Goal: Task Accomplishment & Management: Complete application form

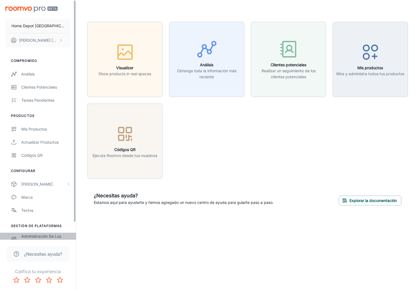
click at [49, 240] on div "Administración de los usuarios" at bounding box center [45, 239] width 49 height 12
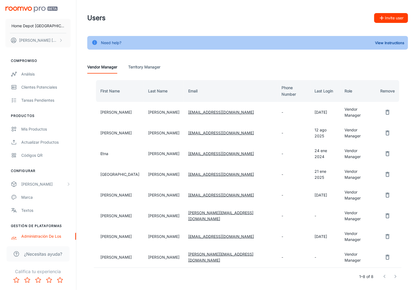
click at [392, 20] on button "Invite user" at bounding box center [391, 18] width 34 height 10
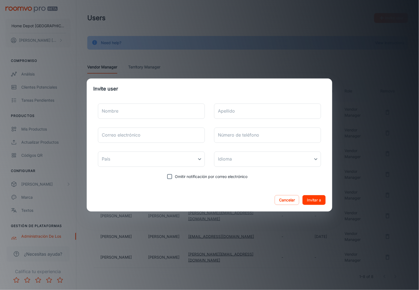
click at [151, 120] on div "Nombre Nombre Apellido Apellido Correo electrónico Correo electrónico Número de…" at bounding box center [209, 140] width 232 height 83
click at [150, 113] on input "Nombre" at bounding box center [151, 111] width 107 height 15
type input "[PERSON_NAME]"
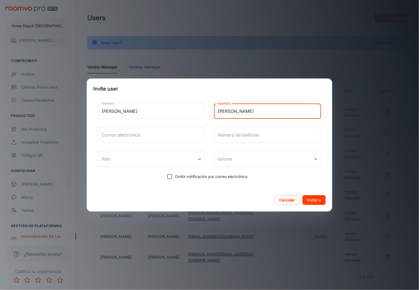
type input "[PERSON_NAME]"
click at [124, 133] on input "Correo electrónico" at bounding box center [151, 135] width 107 height 15
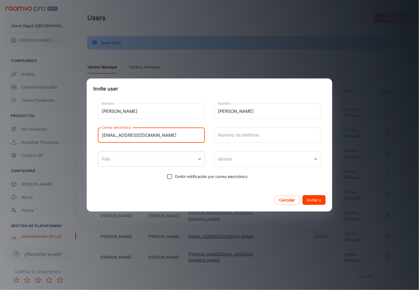
type input "[EMAIL_ADDRESS][DOMAIN_NAME]"
click at [140, 156] on body "Home Depot Mexico [PERSON_NAME] Compromiso Análisis Clientes potenciales Tareas…" at bounding box center [209, 145] width 419 height 290
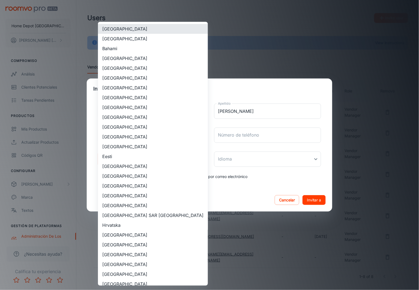
scroll to position [150, 0]
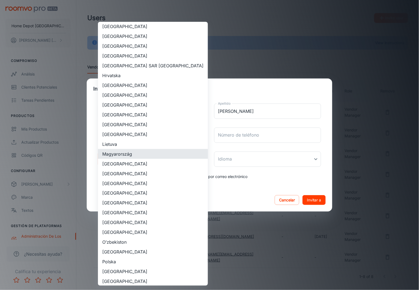
click at [131, 184] on li "[GEOGRAPHIC_DATA]" at bounding box center [153, 184] width 110 height 10
type input "[GEOGRAPHIC_DATA]"
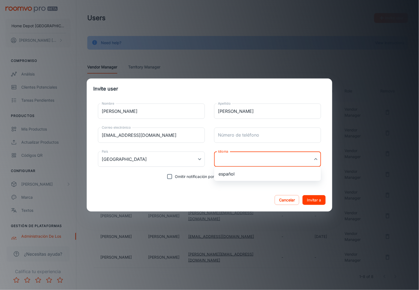
click at [245, 160] on body "Home Depot Mexico [PERSON_NAME] Compromiso Análisis Clientes potenciales Tareas…" at bounding box center [209, 145] width 419 height 290
click at [234, 173] on li "español" at bounding box center [267, 174] width 107 height 10
type input "es-mx"
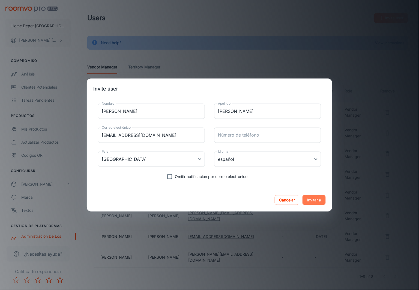
click at [319, 203] on button "Invitar a" at bounding box center [313, 200] width 23 height 10
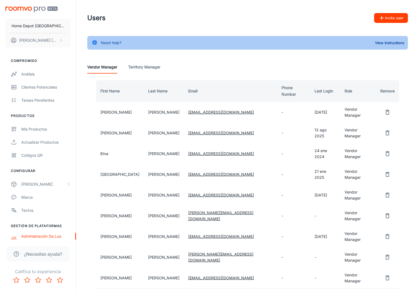
click at [384, 21] on button "Invite user" at bounding box center [391, 18] width 34 height 10
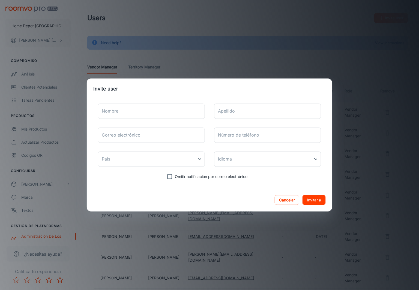
click at [125, 102] on div "Nombre Nombre Apellido Apellido Correo electrónico Correo electrónico Número de…" at bounding box center [209, 140] width 232 height 83
click at [123, 107] on input "Nombre" at bounding box center [151, 111] width 107 height 15
type input "[PERSON_NAME]"
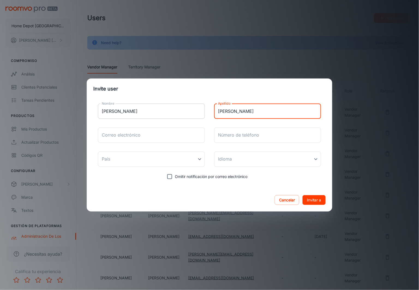
type input "[PERSON_NAME]"
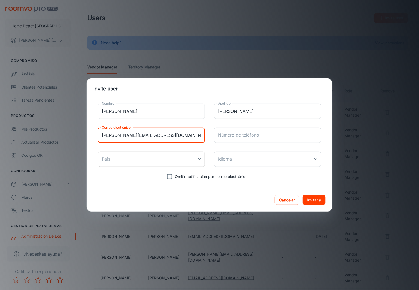
type input "[PERSON_NAME][EMAIL_ADDRESS][DOMAIN_NAME]"
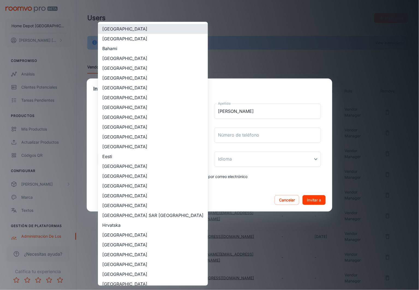
click at [140, 159] on body "Home Depot Mexico [PERSON_NAME] Compromiso Análisis Clientes potenciales Tareas…" at bounding box center [209, 145] width 419 height 290
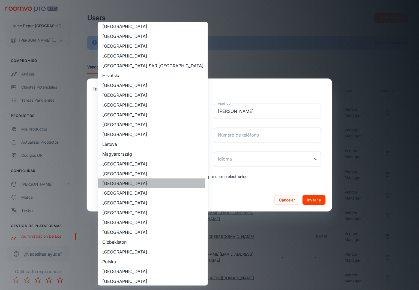
click at [120, 184] on li "[GEOGRAPHIC_DATA]" at bounding box center [153, 184] width 110 height 10
type input "[GEOGRAPHIC_DATA]"
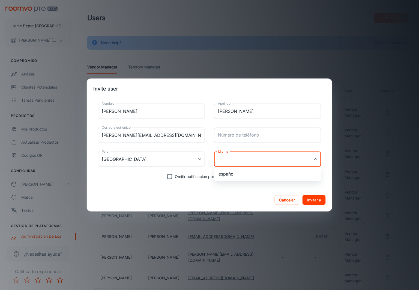
click at [242, 158] on body "Home Depot Mexico [PERSON_NAME] Compromiso Análisis Clientes potenciales Tareas…" at bounding box center [209, 145] width 419 height 290
click at [237, 176] on li "español" at bounding box center [267, 174] width 107 height 10
type input "es-mx"
click at [312, 198] on button "Invitar a" at bounding box center [313, 200] width 23 height 10
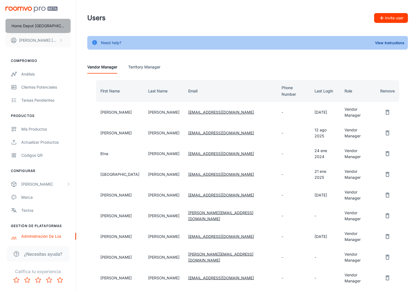
click at [28, 27] on p "Home Depot [GEOGRAPHIC_DATA]" at bounding box center [37, 26] width 53 height 6
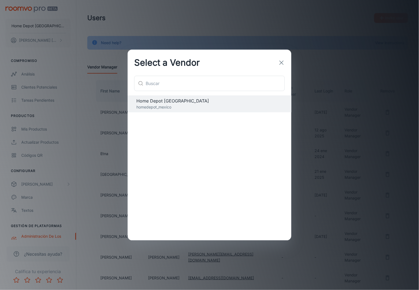
click at [280, 64] on icon "button" at bounding box center [281, 62] width 7 height 7
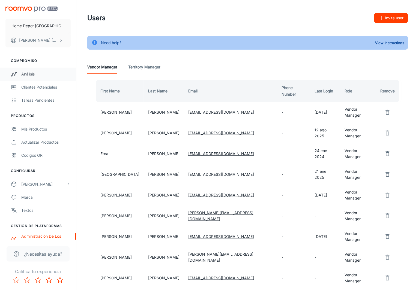
click at [27, 75] on div "Análisis" at bounding box center [45, 74] width 49 height 6
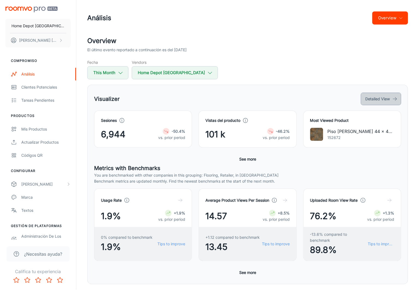
click at [378, 102] on button "Detailed View" at bounding box center [381, 99] width 40 height 13
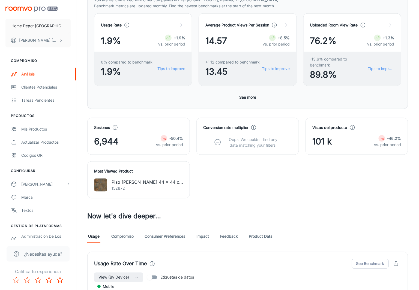
scroll to position [105, 0]
click at [247, 96] on button "See more" at bounding box center [247, 97] width 21 height 10
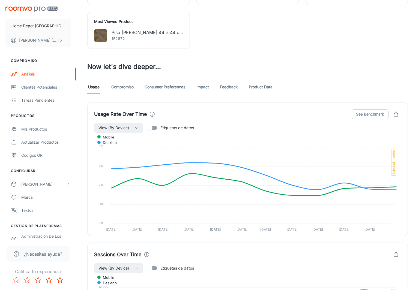
scroll to position [417, 0]
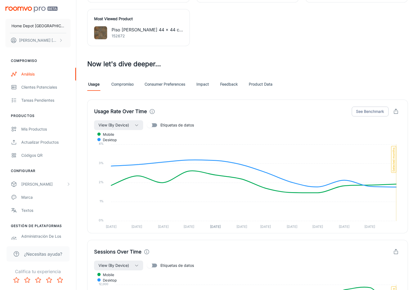
click at [125, 83] on link "Compromiso" at bounding box center [122, 84] width 22 height 13
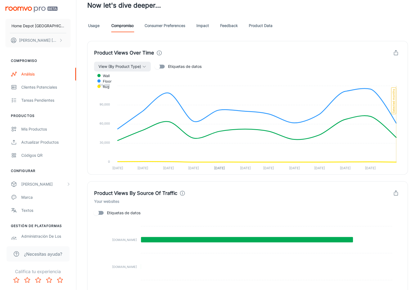
scroll to position [481, 0]
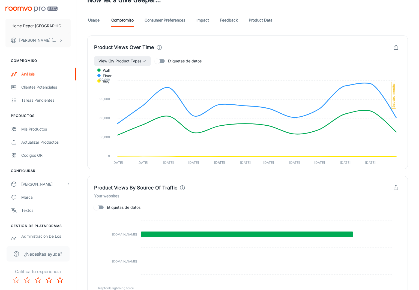
click at [168, 18] on link "Consumer Preferences" at bounding box center [164, 20] width 41 height 13
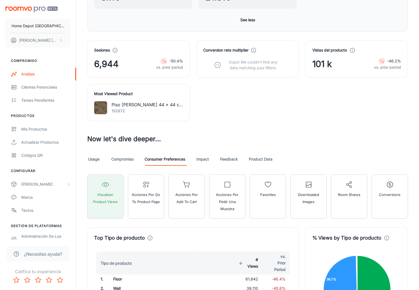
scroll to position [343, 0]
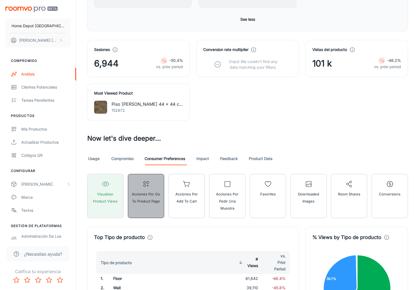
click at [151, 198] on span "Acciones por Go To Product Page" at bounding box center [145, 198] width 29 height 14
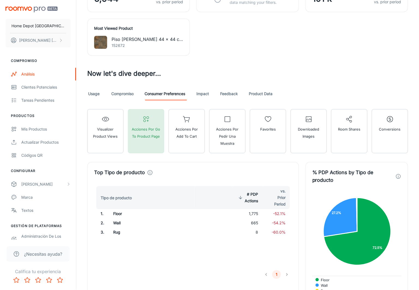
scroll to position [408, 0]
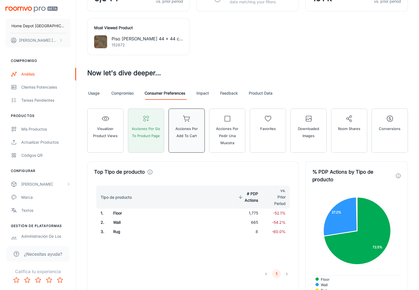
click at [182, 133] on span "Acciones por Add to Cart" at bounding box center [186, 132] width 29 height 14
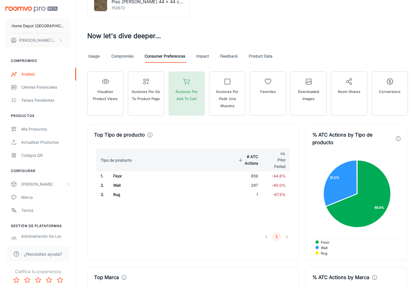
scroll to position [450, 0]
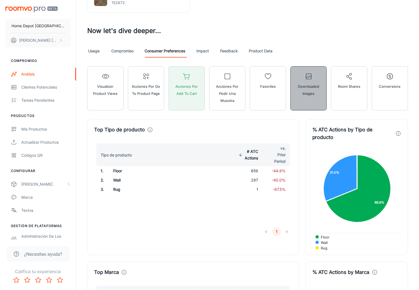
click at [300, 98] on button "Downloaded Images" at bounding box center [308, 88] width 36 height 44
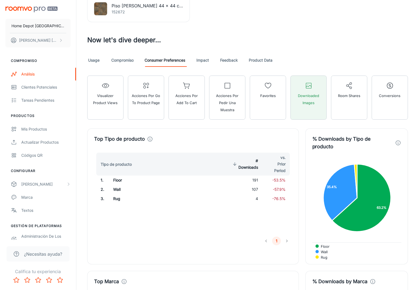
scroll to position [441, 0]
click at [357, 100] on button "Room Shares" at bounding box center [349, 98] width 36 height 44
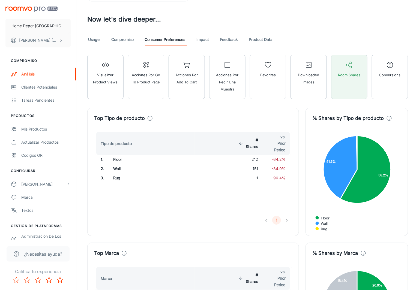
scroll to position [461, 0]
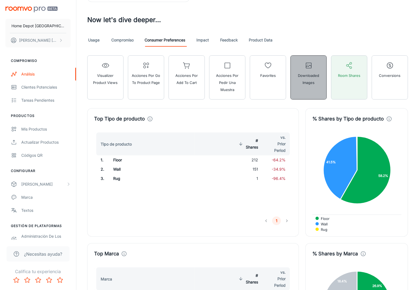
click at [302, 88] on button "Downloaded Images" at bounding box center [308, 77] width 36 height 44
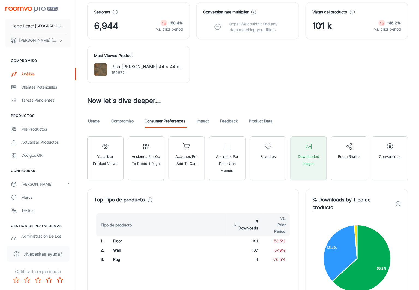
scroll to position [367, 0]
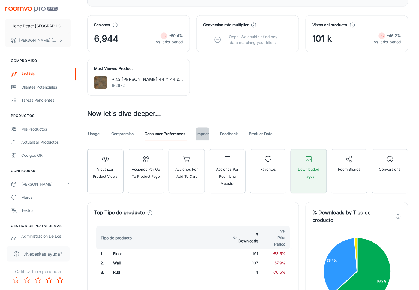
click at [203, 133] on link "Impact" at bounding box center [202, 133] width 13 height 13
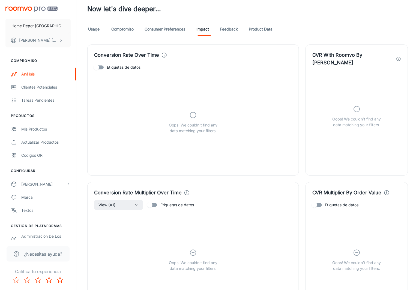
scroll to position [472, 0]
click at [235, 29] on link "Feedback" at bounding box center [229, 29] width 18 height 13
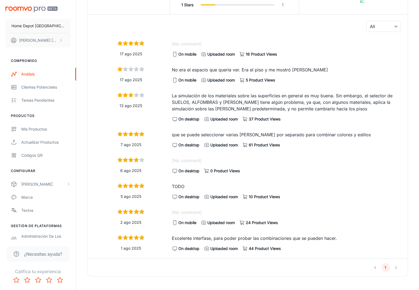
scroll to position [576, 0]
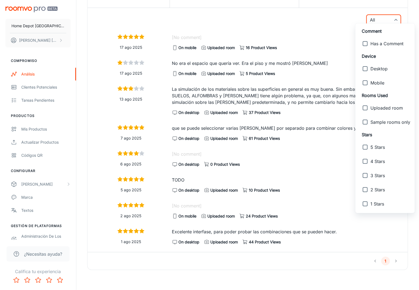
click at [329, 26] on div at bounding box center [209, 145] width 419 height 290
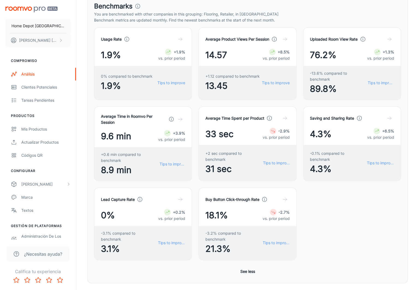
scroll to position [0, 0]
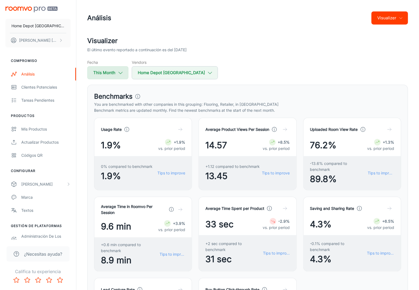
click at [113, 77] on button "This Month" at bounding box center [107, 72] width 41 height 13
select select "7"
select select "2025"
select select "7"
select select "2025"
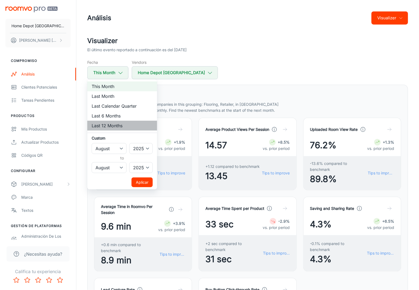
click at [104, 126] on li "Last 12 Months" at bounding box center [122, 126] width 70 height 10
select select "2024"
select select "6"
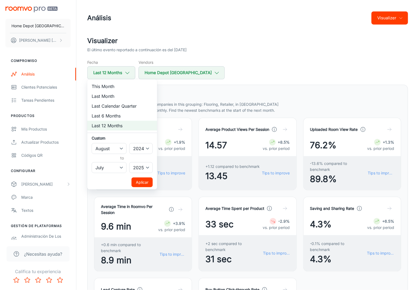
click at [147, 185] on button "Aplicar" at bounding box center [141, 182] width 21 height 10
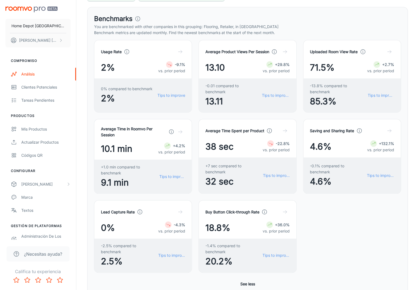
scroll to position [62, 0]
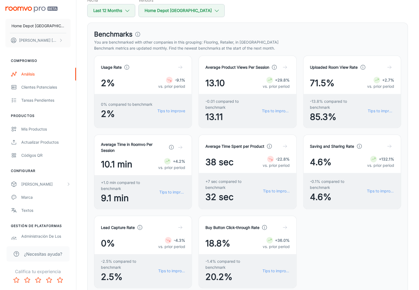
click at [275, 67] on icon at bounding box center [274, 67] width 6 height 6
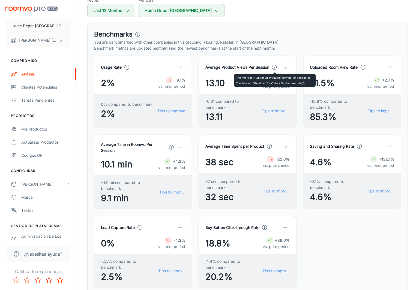
click at [274, 68] on polyline at bounding box center [274, 67] width 0 height 1
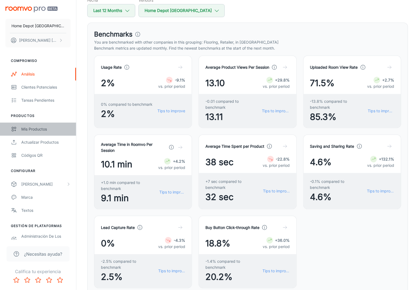
click at [42, 126] on link "Mis productos" at bounding box center [38, 129] width 76 height 13
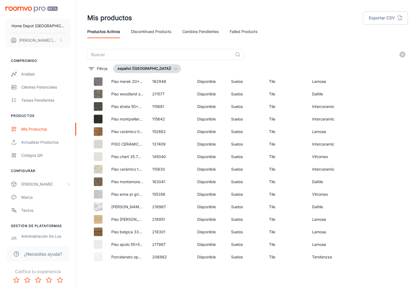
scroll to position [7, 0]
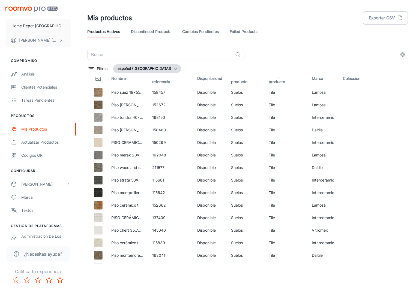
click at [143, 30] on link "Discontinued Products" at bounding box center [151, 31] width 40 height 13
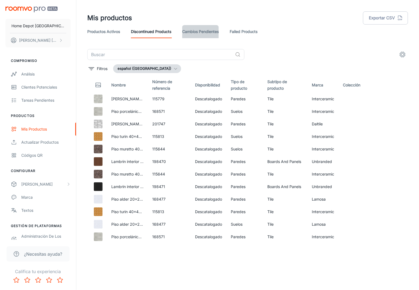
click at [211, 34] on link "Cambios pendientes" at bounding box center [200, 31] width 37 height 13
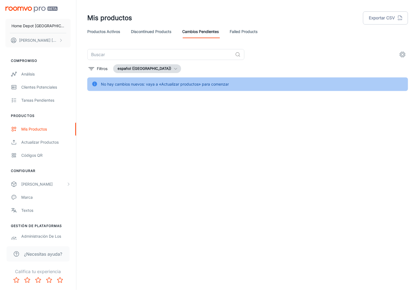
click at [250, 32] on link "Failed Products" at bounding box center [243, 31] width 28 height 13
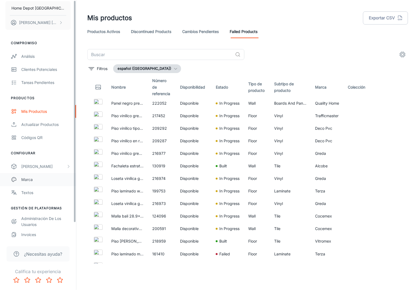
scroll to position [19, 0]
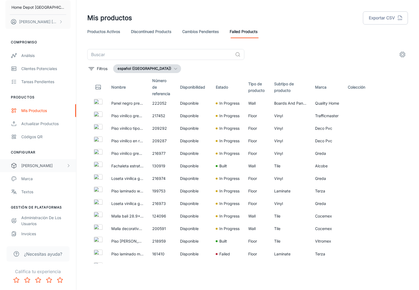
click at [33, 165] on div "[PERSON_NAME]" at bounding box center [43, 166] width 45 height 6
click at [33, 177] on div "My Rooms" at bounding box center [45, 179] width 49 height 6
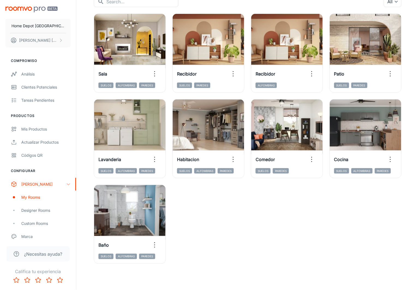
click at [31, 8] on img "scrollable content" at bounding box center [31, 10] width 52 height 6
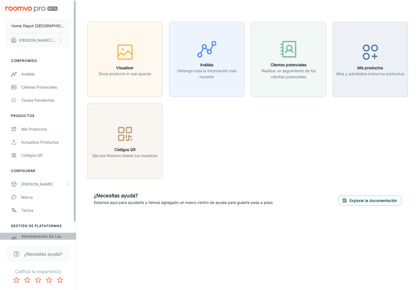
click at [40, 239] on div "Administración de los usuarios" at bounding box center [45, 239] width 49 height 12
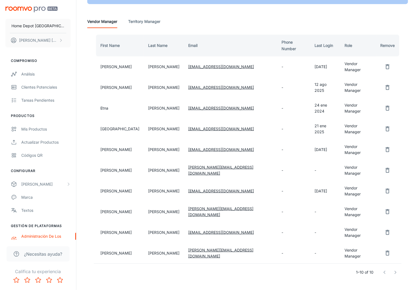
scroll to position [47, 0]
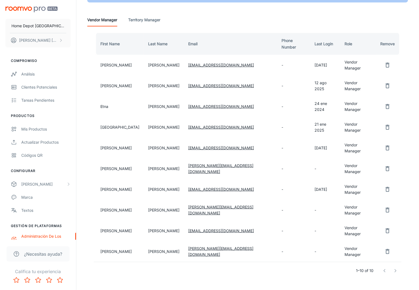
click at [395, 265] on div at bounding box center [390, 270] width 22 height 11
